Goal: Task Accomplishment & Management: Complete application form

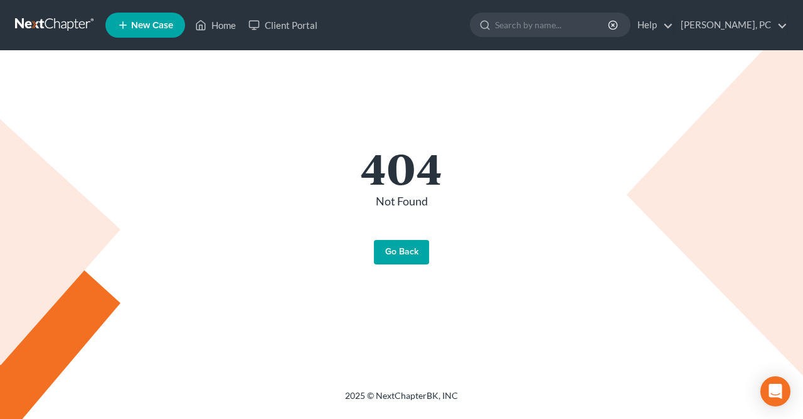
click at [391, 251] on link "Go Back" at bounding box center [401, 252] width 55 height 25
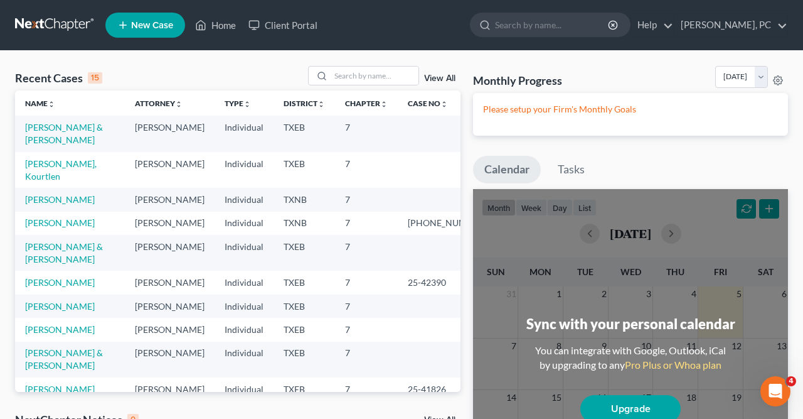
click at [56, 133] on td "[PERSON_NAME] & [PERSON_NAME]" at bounding box center [70, 133] width 110 height 36
click at [56, 132] on td "[PERSON_NAME] & [PERSON_NAME]" at bounding box center [70, 133] width 110 height 36
click at [159, 144] on td "[PERSON_NAME]" at bounding box center [170, 133] width 90 height 36
click at [48, 131] on link "[PERSON_NAME] & [PERSON_NAME]" at bounding box center [64, 133] width 78 height 23
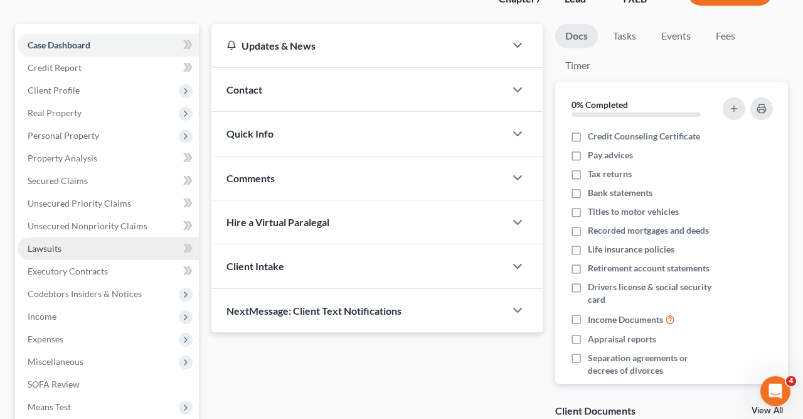
scroll to position [99, 0]
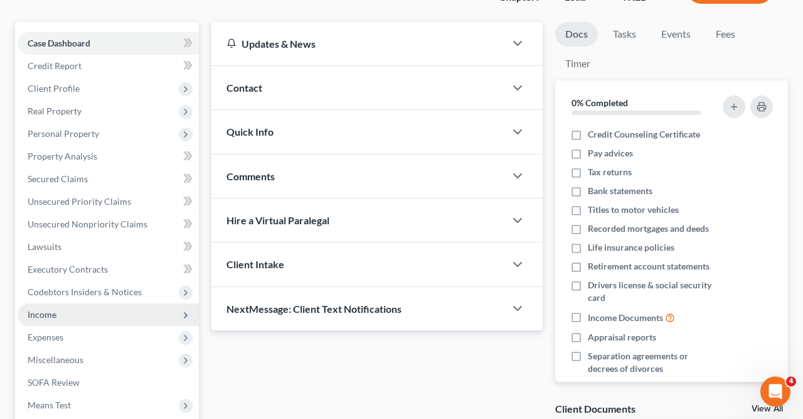
click at [74, 311] on span "Income" at bounding box center [108, 314] width 181 height 23
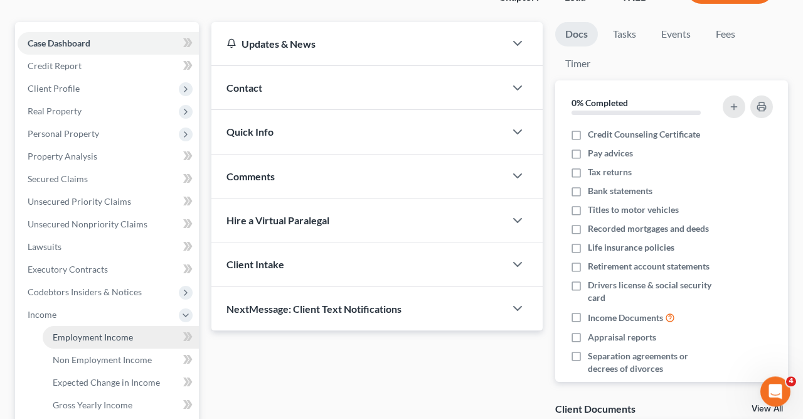
click at [88, 334] on span "Employment Income" at bounding box center [93, 336] width 80 height 11
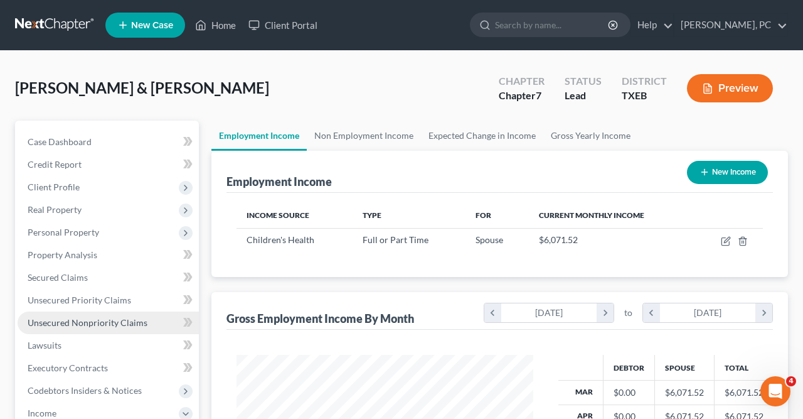
scroll to position [223, 321]
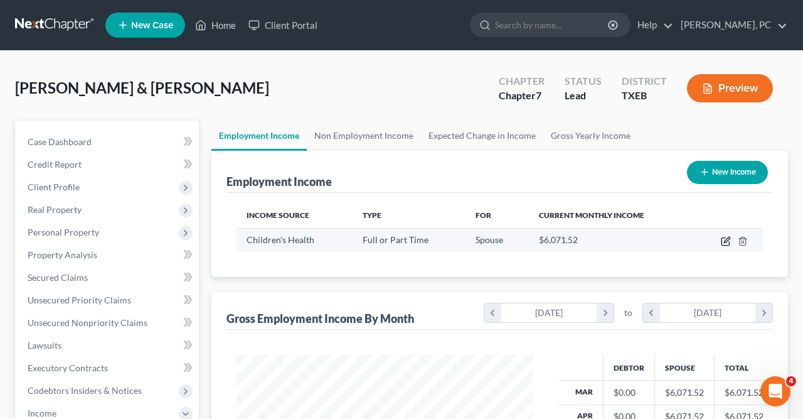
click at [725, 240] on icon "button" at bounding box center [727, 240] width 6 height 6
select select "0"
select select "45"
select select "2"
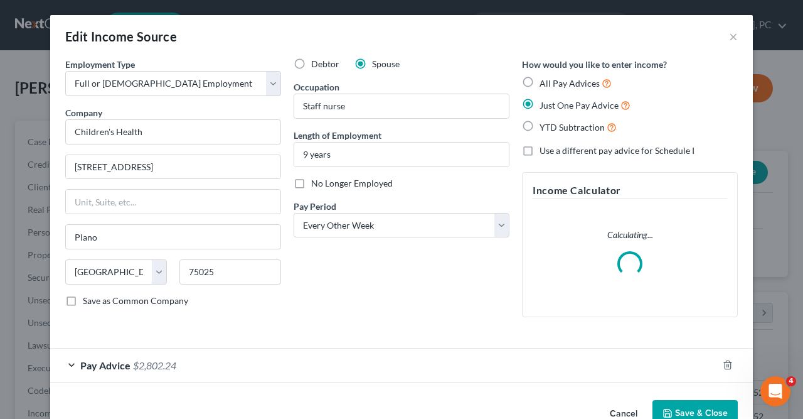
scroll to position [31, 0]
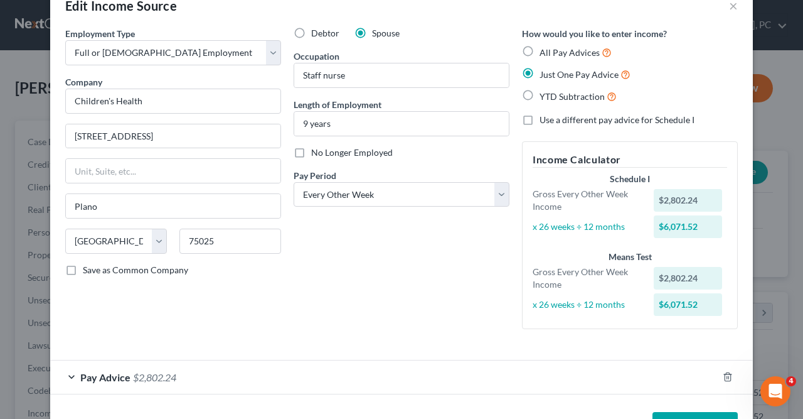
click at [73, 373] on div "Pay Advice $2,802.24" at bounding box center [384, 376] width 668 height 33
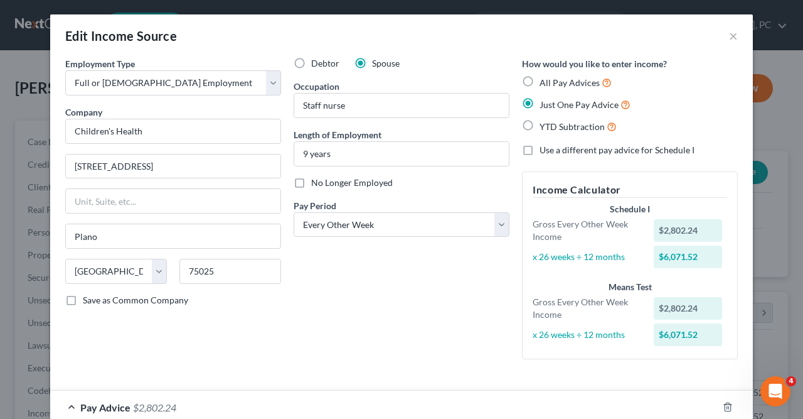
scroll to position [0, 0]
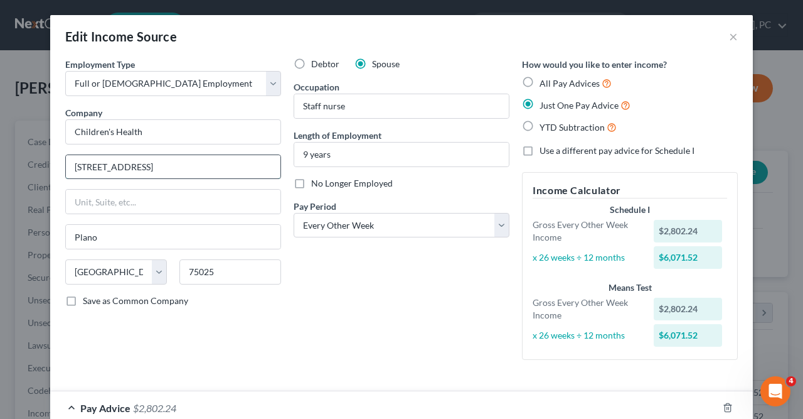
click at [72, 166] on input "[STREET_ADDRESS]" at bounding box center [173, 167] width 215 height 24
type input "e"
type input "1935 [GEOGRAPHIC_DATA]"
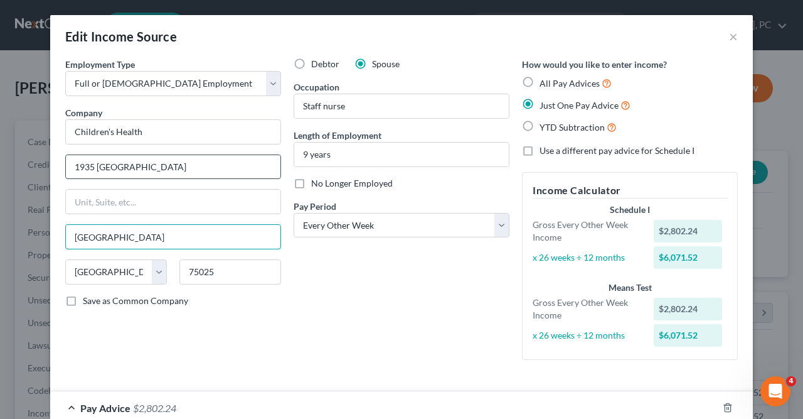
type input "[GEOGRAPHIC_DATA]"
type input "75235"
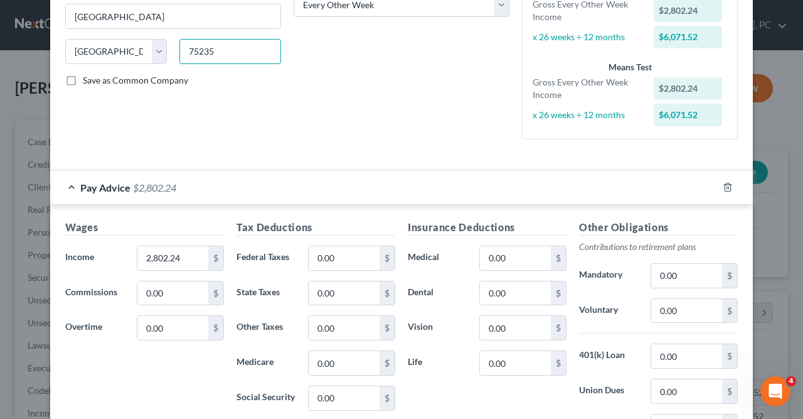
scroll to position [377, 0]
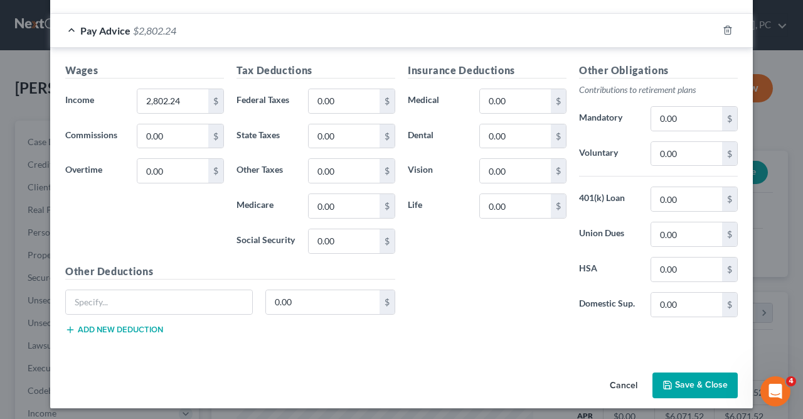
click at [698, 380] on button "Save & Close" at bounding box center [695, 385] width 85 height 26
